Goal: Task Accomplishment & Management: Manage account settings

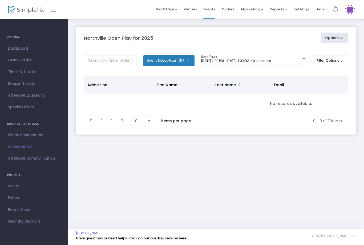
click at [268, 59] on span "[DATE] 2:00 PM - [DATE] 4:00 PM • 0 attendees" at bounding box center [236, 61] width 70 height 4
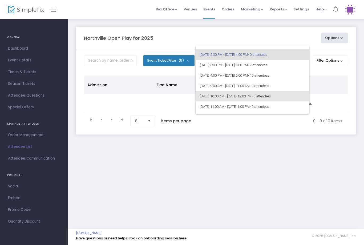
scroll to position [7, 0]
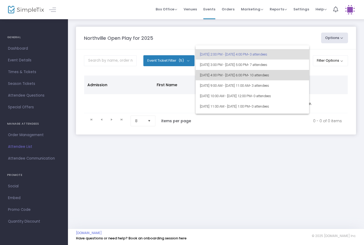
click at [269, 75] on span "• 10 attendees" at bounding box center [258, 75] width 21 height 4
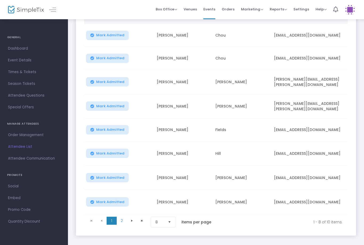
scroll to position [88, 0]
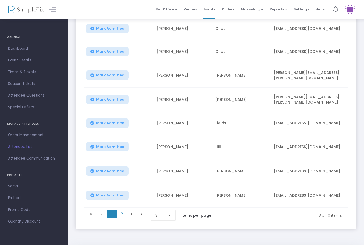
click at [168, 211] on span "Select" at bounding box center [169, 215] width 9 height 9
click at [171, 232] on li "25" at bounding box center [164, 235] width 26 height 11
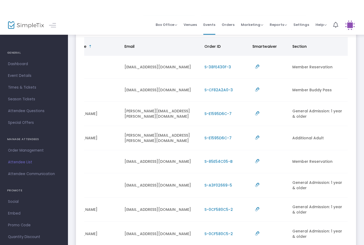
scroll to position [0, 0]
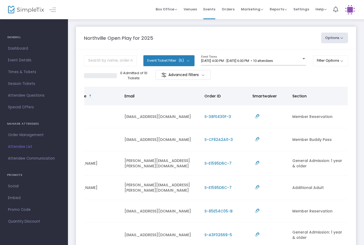
click at [294, 55] on div "8/16/2025 @ 4:00 PM - 8/16/2025 @ 6:00 PM • 10 attendees Event Times" at bounding box center [253, 60] width 105 height 10
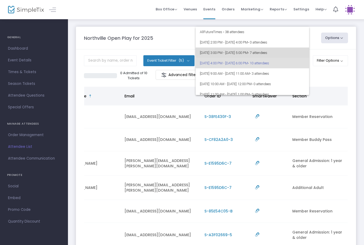
click at [296, 48] on span "[DATE] 3:00 PM - [DATE] 5:00 PM • 7 attendees" at bounding box center [252, 52] width 105 height 10
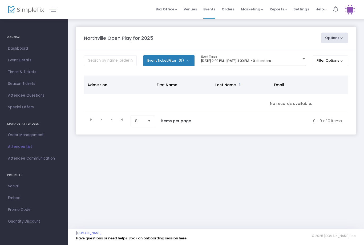
click at [291, 54] on m-panel-content "Event Ticket Filter (5) Select All General Admission: 1 year & older Additional…" at bounding box center [216, 91] width 280 height 85
click at [295, 57] on div "[DATE] 2:00 PM - [DATE] 4:00 PM • 0 attendees Event Times" at bounding box center [253, 60] width 105 height 10
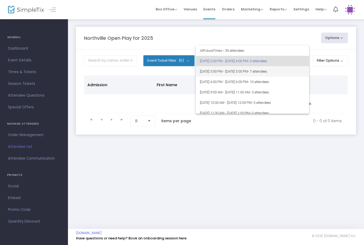
click at [291, 75] on span "[DATE] 3:00 PM - [DATE] 5:00 PM • 7 attendees" at bounding box center [252, 71] width 105 height 10
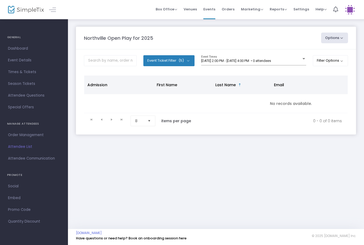
click at [280, 70] on div "[DATE] 2:00 PM - [DATE] 4:00 PM • 0 attendees Event Times" at bounding box center [253, 62] width 105 height 15
click at [271, 61] on span "[DATE] 2:00 PM - [DATE] 4:00 PM • 0 attendees" at bounding box center [236, 61] width 70 height 4
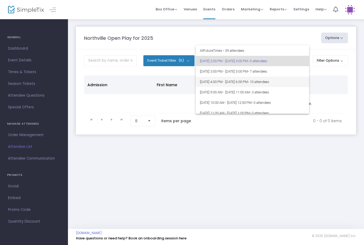
click at [269, 81] on span "• 10 attendees" at bounding box center [258, 82] width 21 height 4
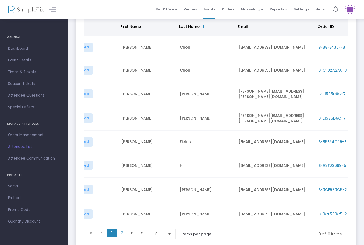
scroll to position [0, 28]
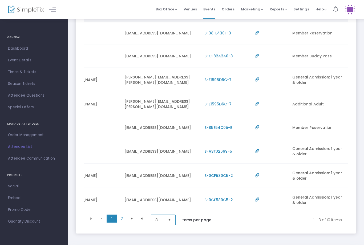
click at [158, 223] on kendo-dropdownlist "8" at bounding box center [163, 220] width 25 height 11
click at [168, 188] on li "25" at bounding box center [164, 186] width 26 height 11
